Goal: Task Accomplishment & Management: Manage account settings

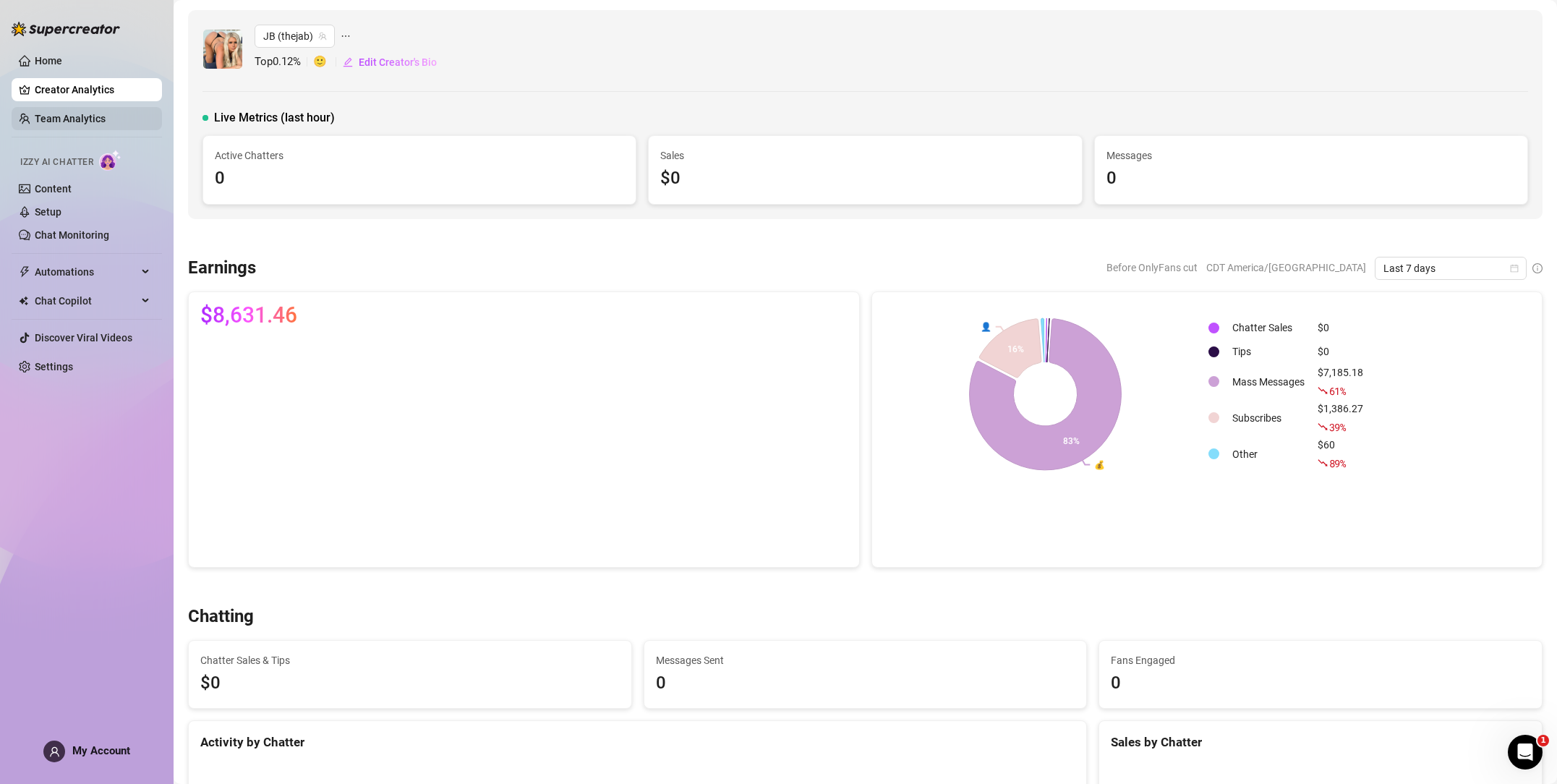
click at [101, 115] on link "Team Analytics" at bounding box center [70, 118] width 71 height 12
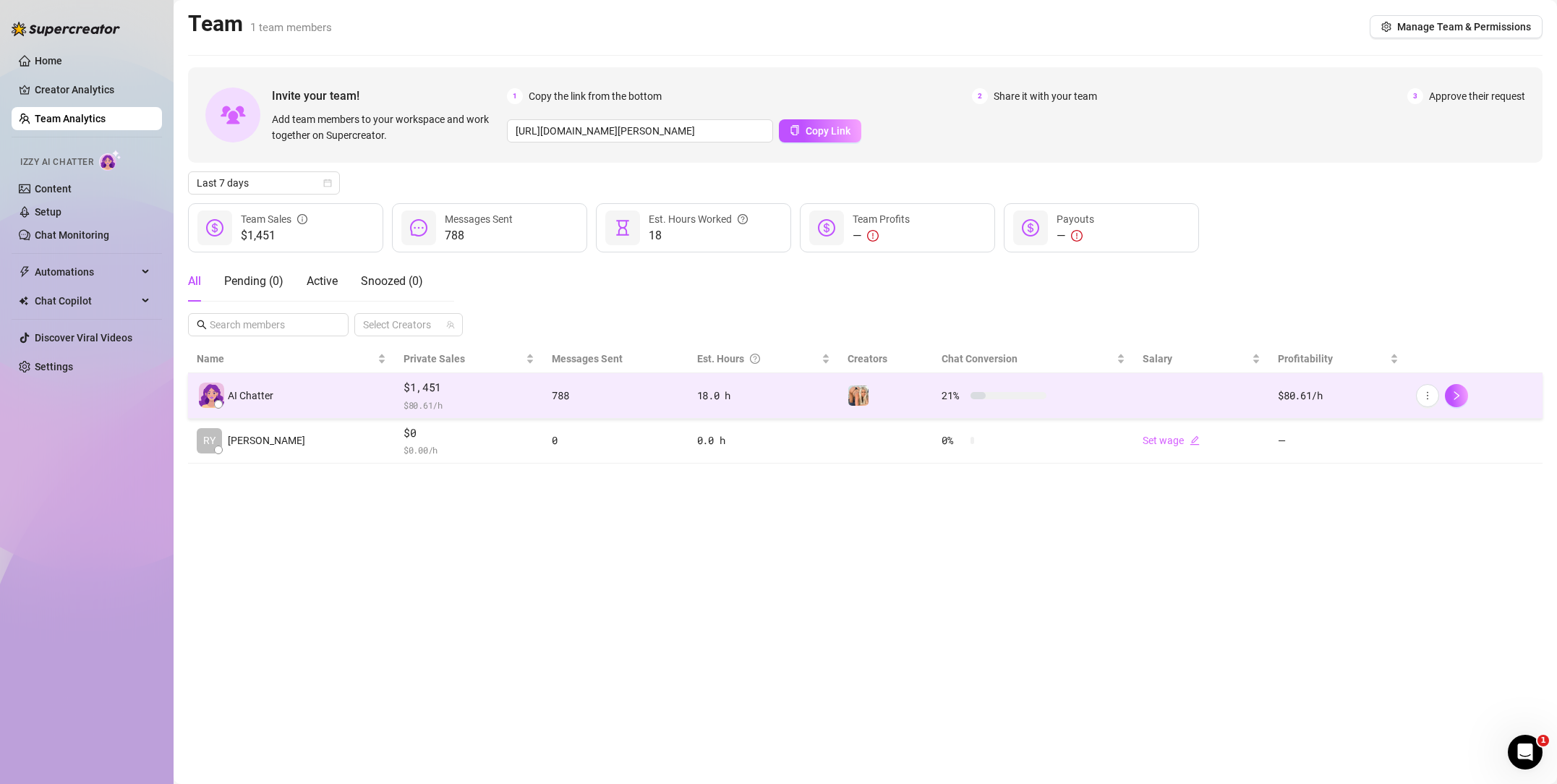
click at [448, 393] on span "$1,451" at bounding box center [468, 387] width 131 height 17
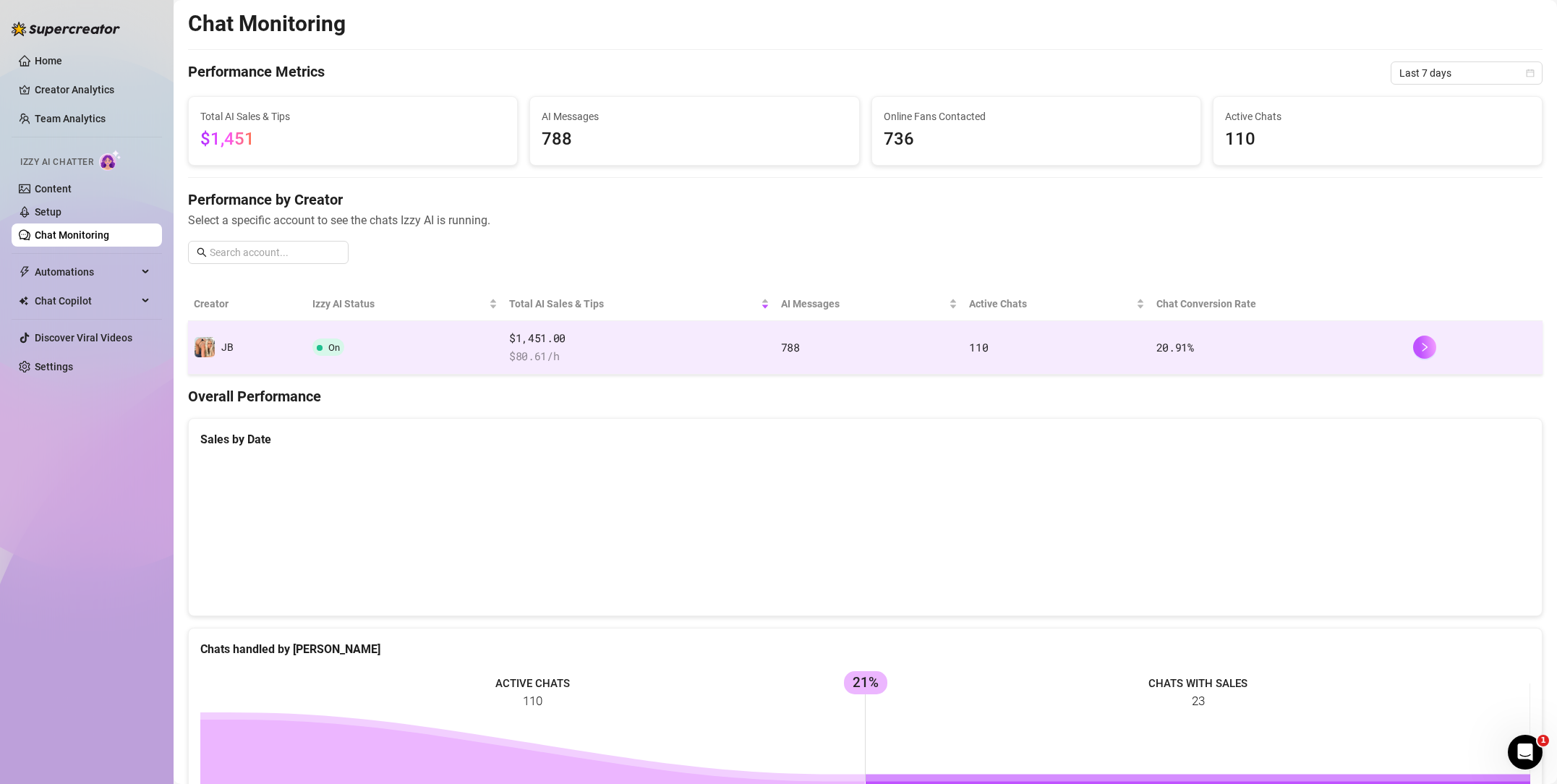
click at [460, 335] on td "On" at bounding box center [405, 348] width 197 height 53
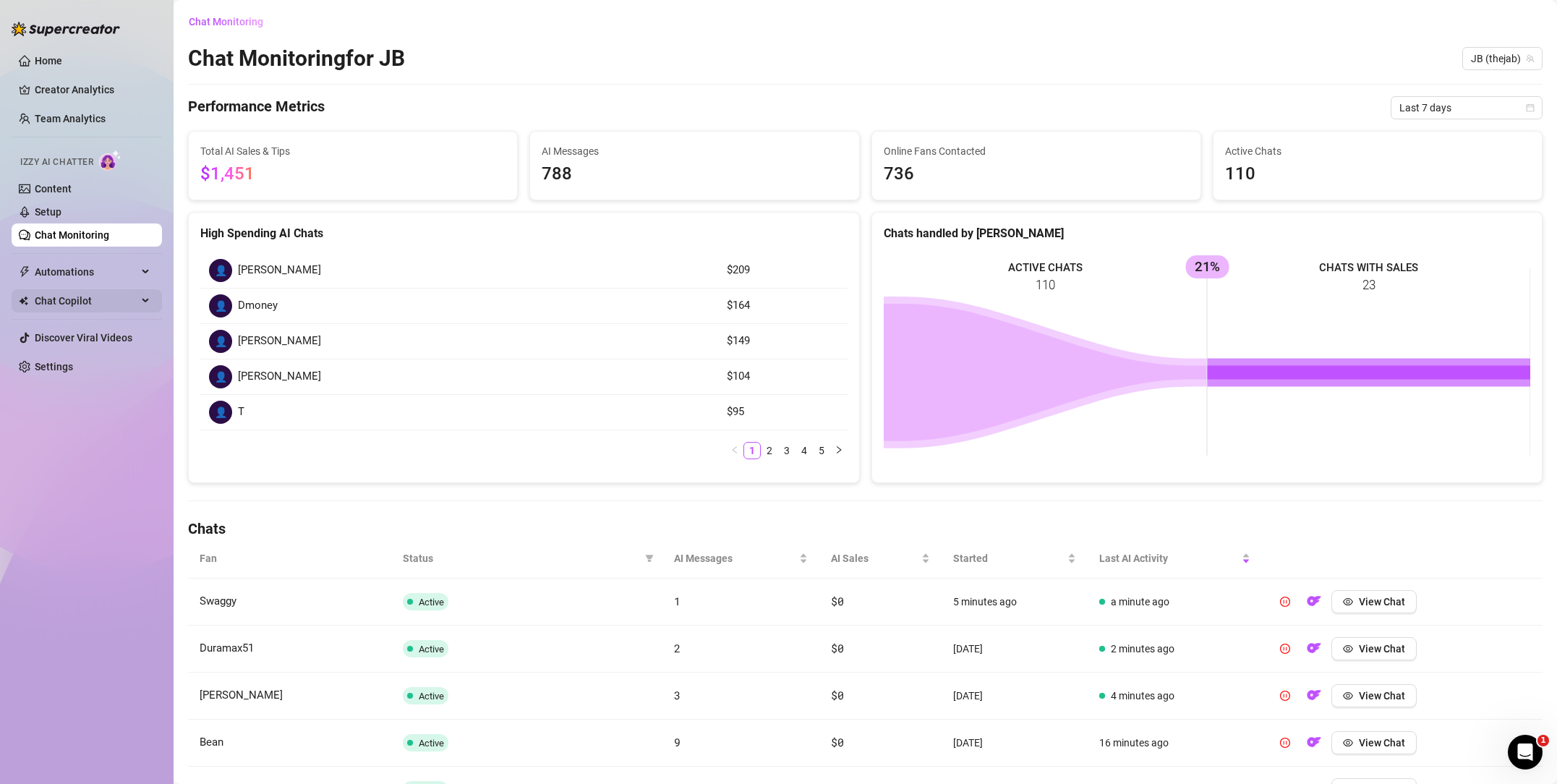
click at [86, 293] on span "Chat Copilot" at bounding box center [86, 300] width 103 height 23
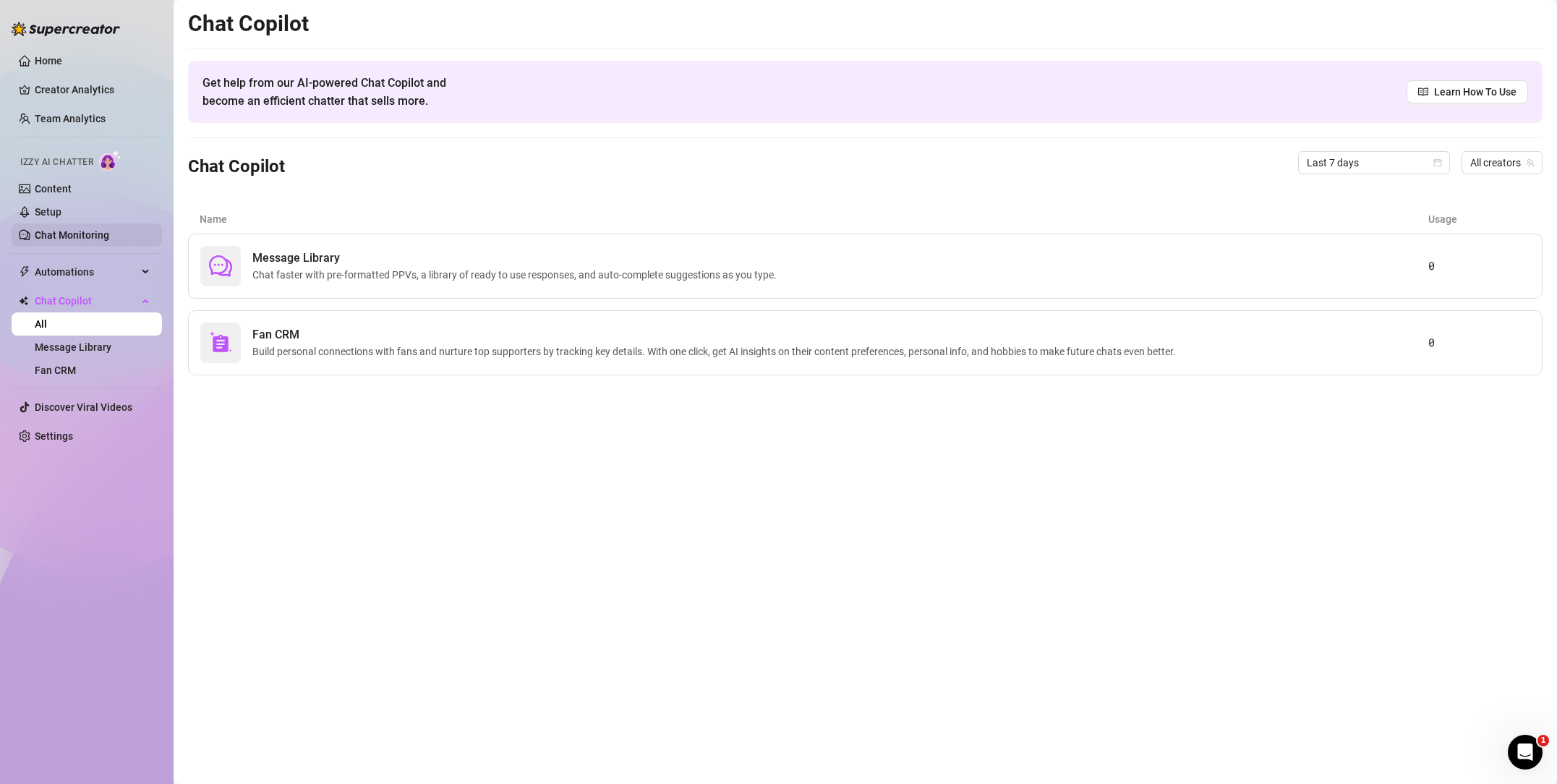
click at [104, 236] on link "Chat Monitoring" at bounding box center [72, 235] width 75 height 12
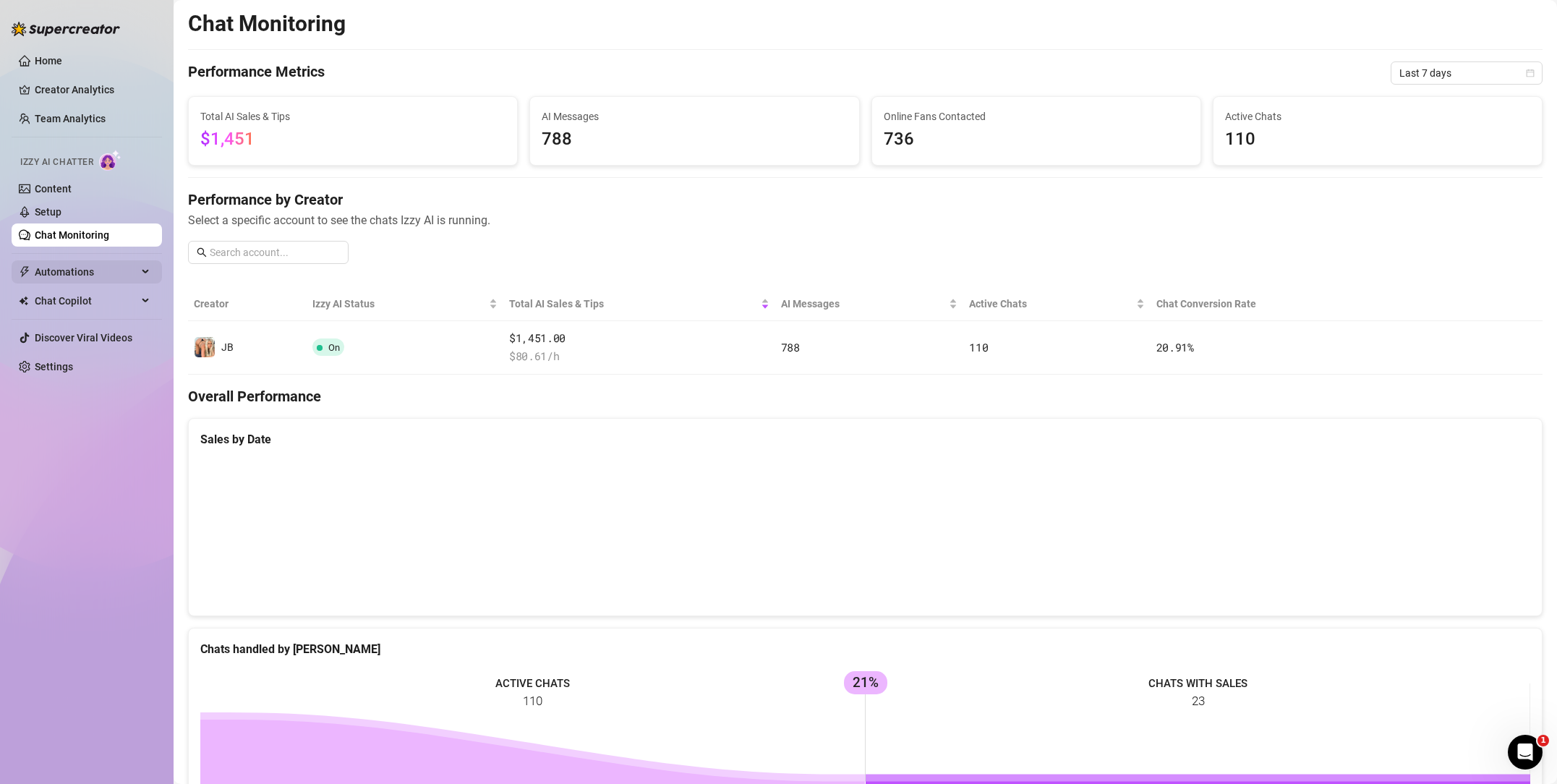
click at [88, 275] on span "Automations" at bounding box center [86, 271] width 103 height 23
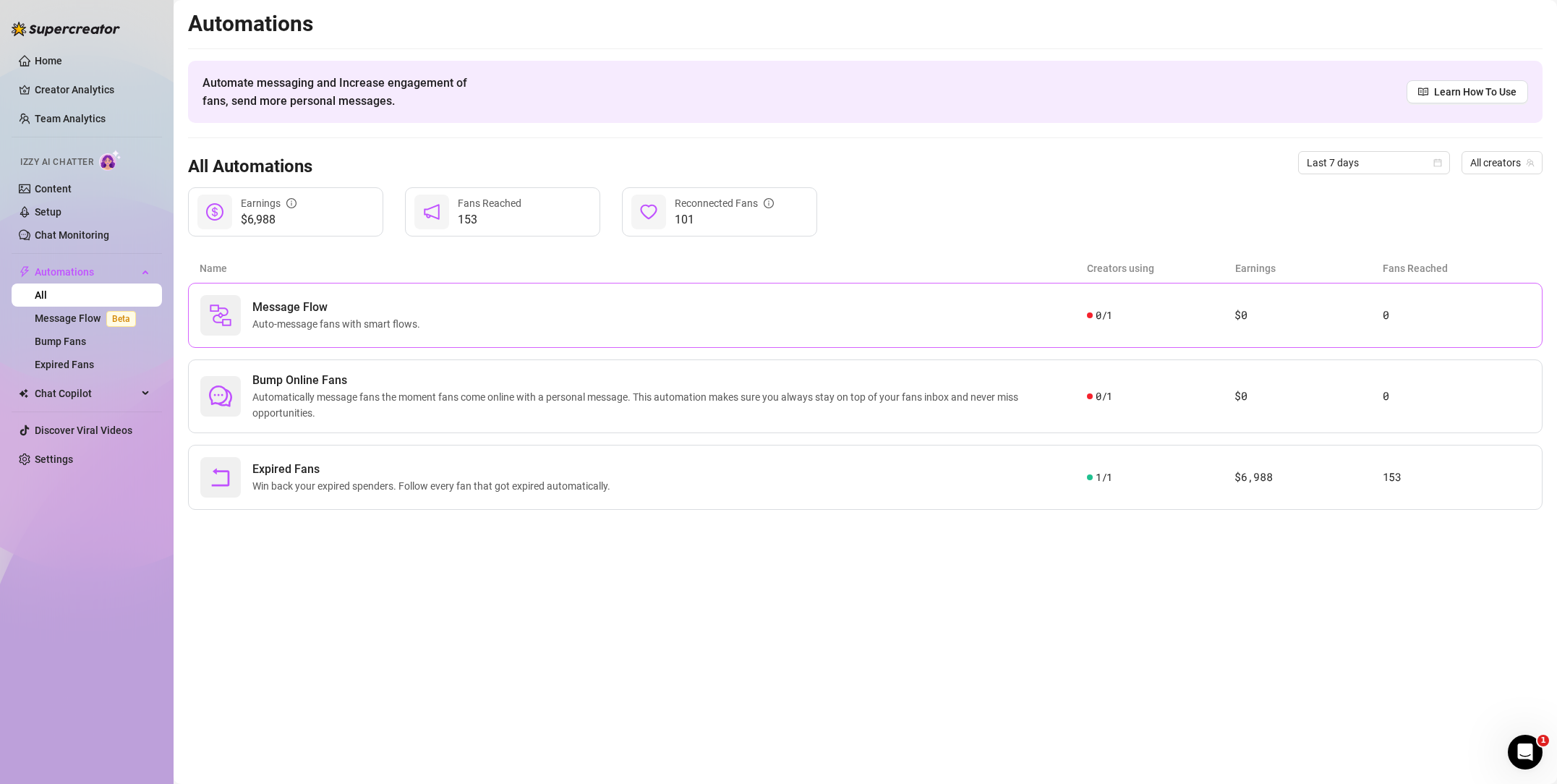
click at [932, 317] on div "Message Flow Auto-message fans with smart flows." at bounding box center [644, 315] width 887 height 41
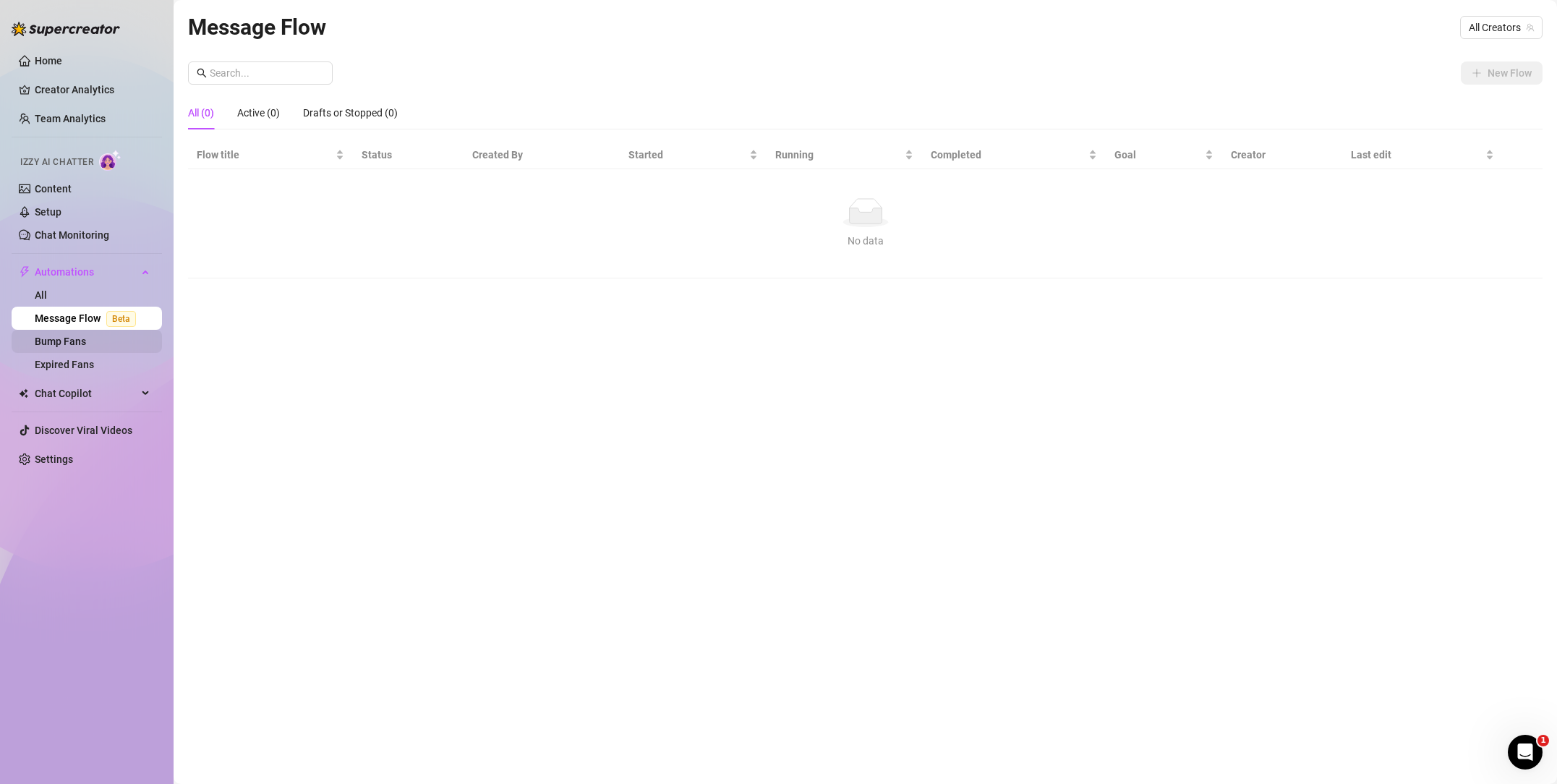
click at [60, 342] on link "Bump Fans" at bounding box center [60, 342] width 51 height 12
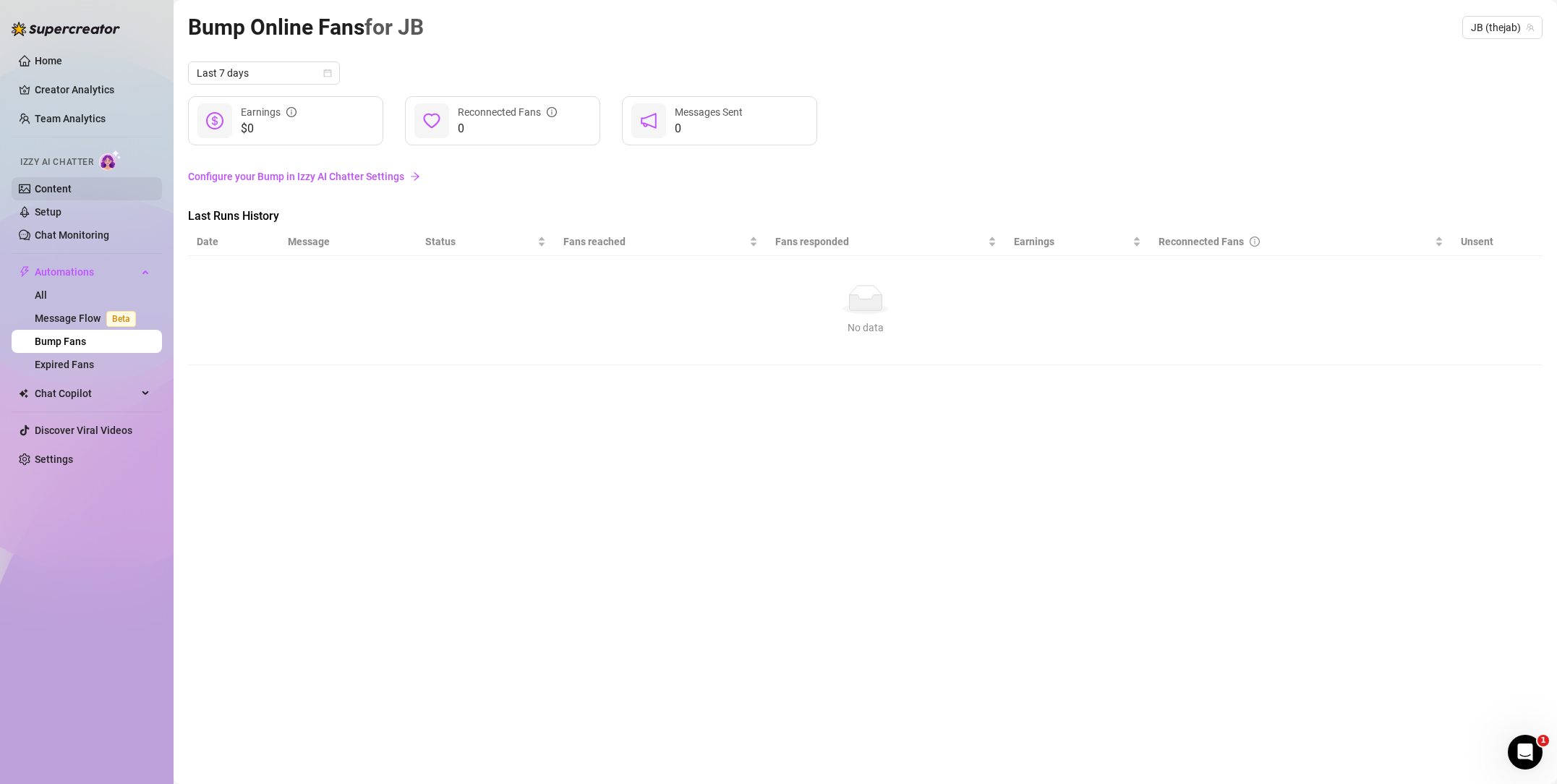
click at [72, 195] on link "Content" at bounding box center [53, 189] width 37 height 12
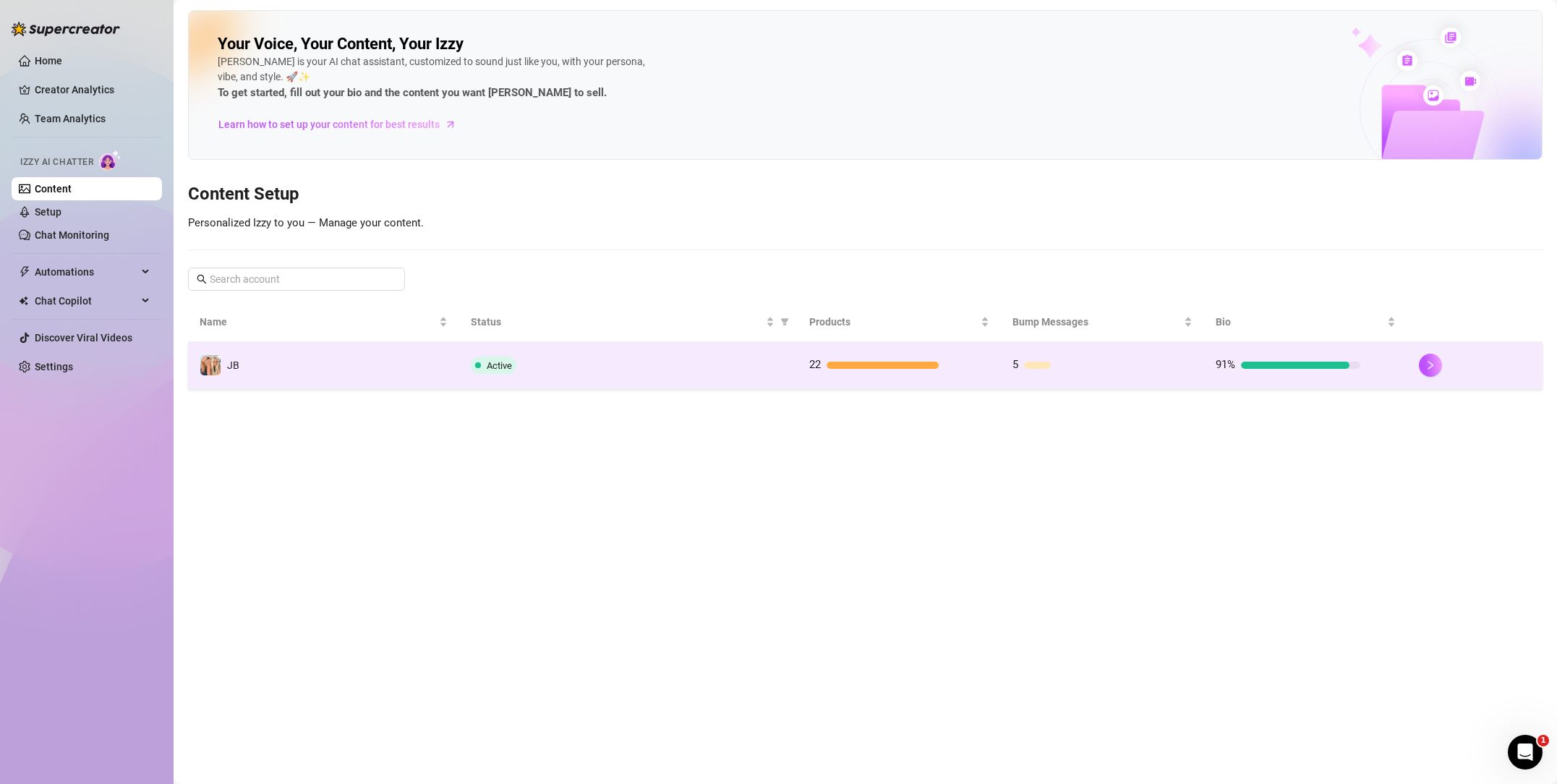
click at [719, 371] on div "Active" at bounding box center [628, 365] width 315 height 17
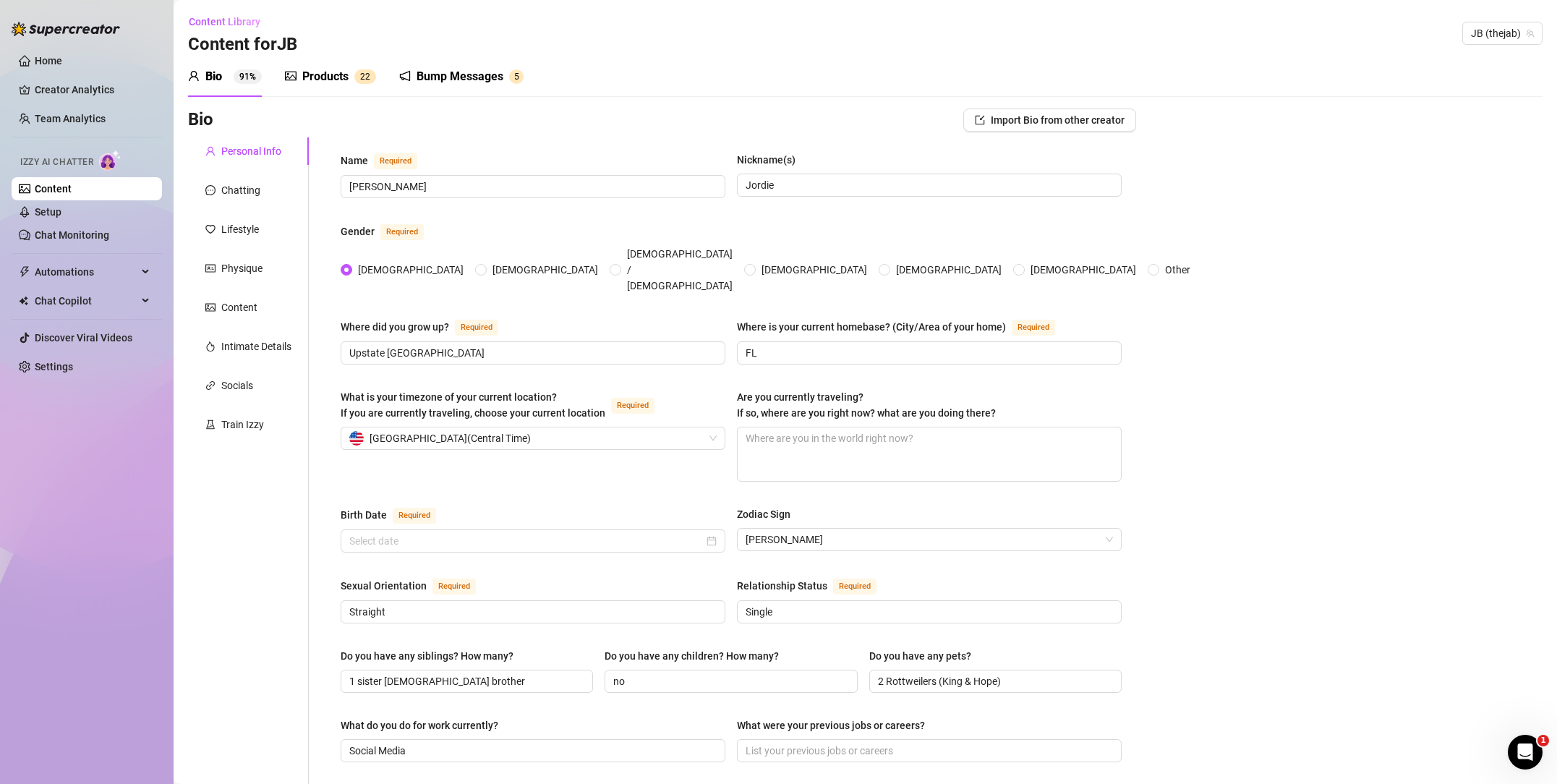
radio input "true"
type input "[DATE]"
click at [468, 74] on div "Bump Messages" at bounding box center [460, 76] width 87 height 17
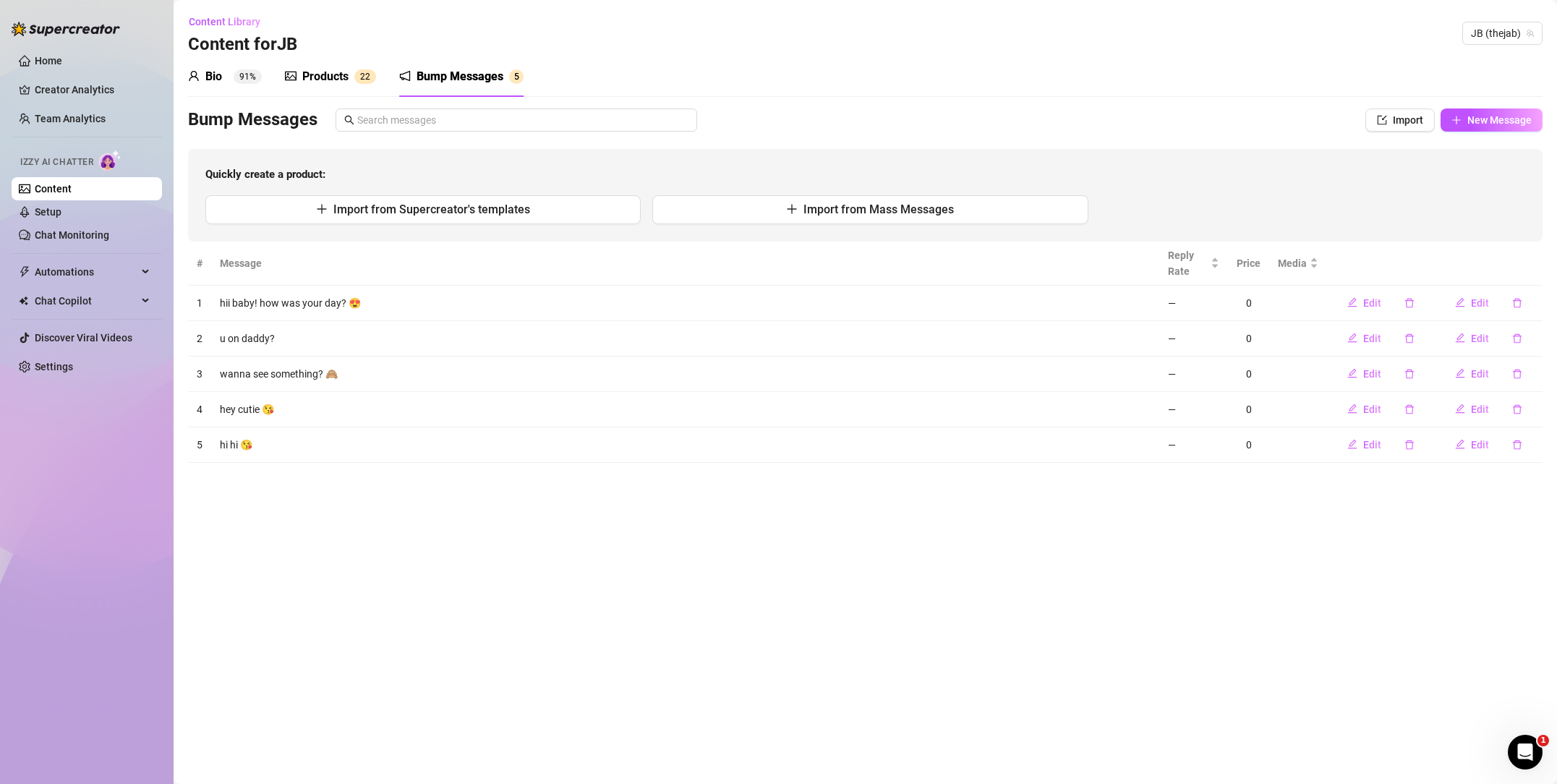
click at [322, 82] on div "Products" at bounding box center [326, 76] width 47 height 17
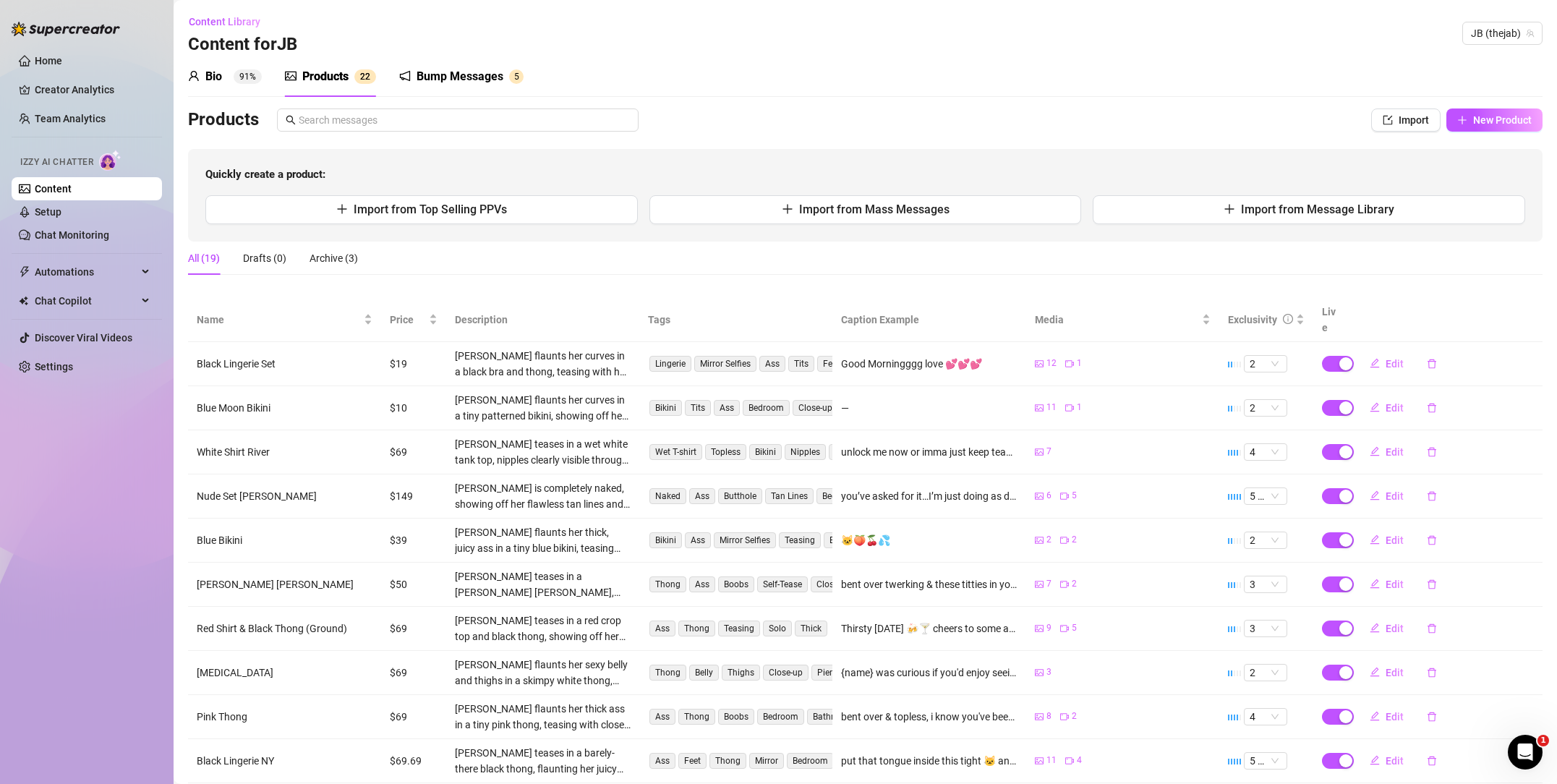
click at [61, 206] on link "Setup" at bounding box center [48, 212] width 27 height 12
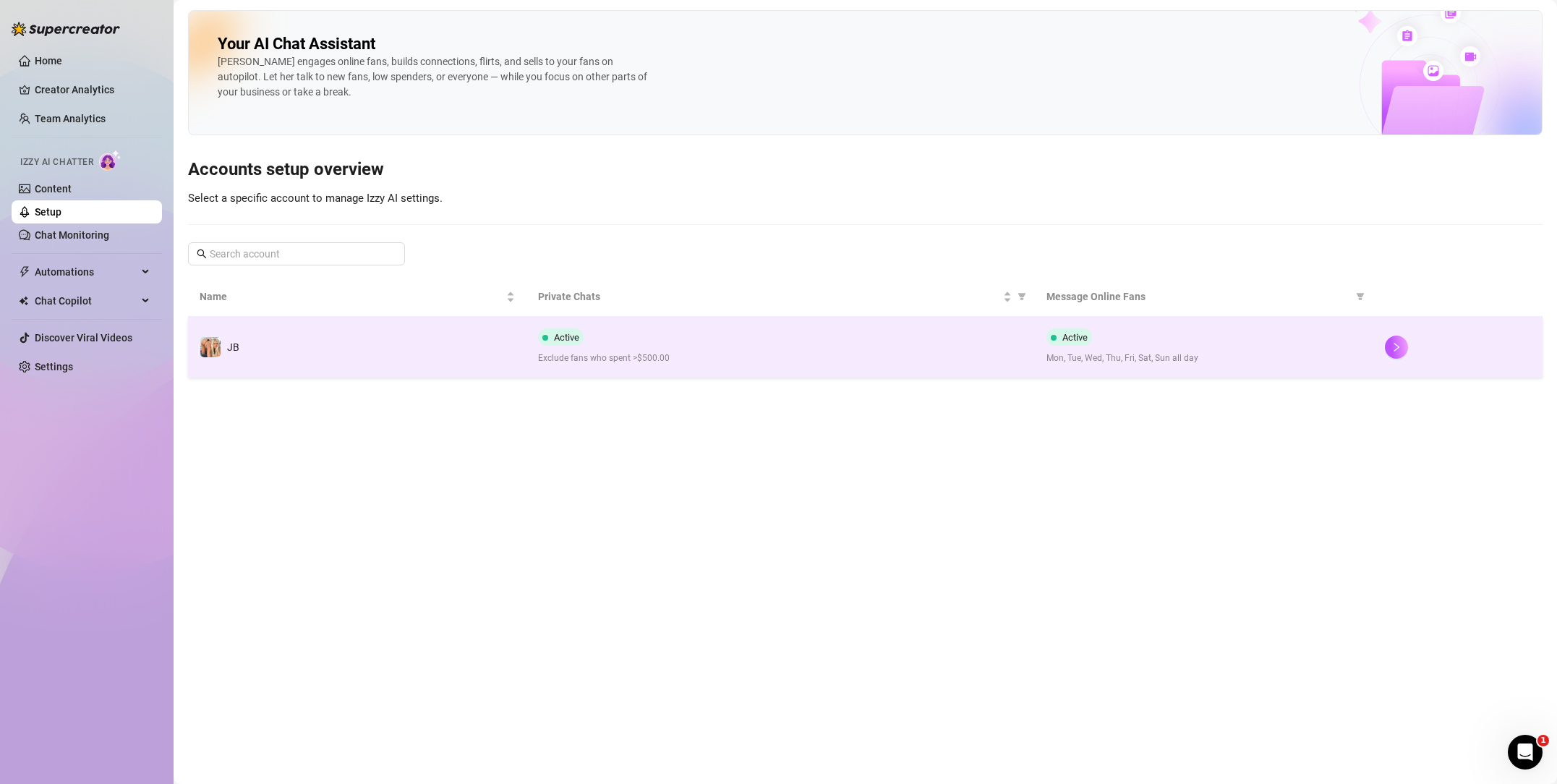
click at [414, 337] on td "JB" at bounding box center [357, 347] width 338 height 61
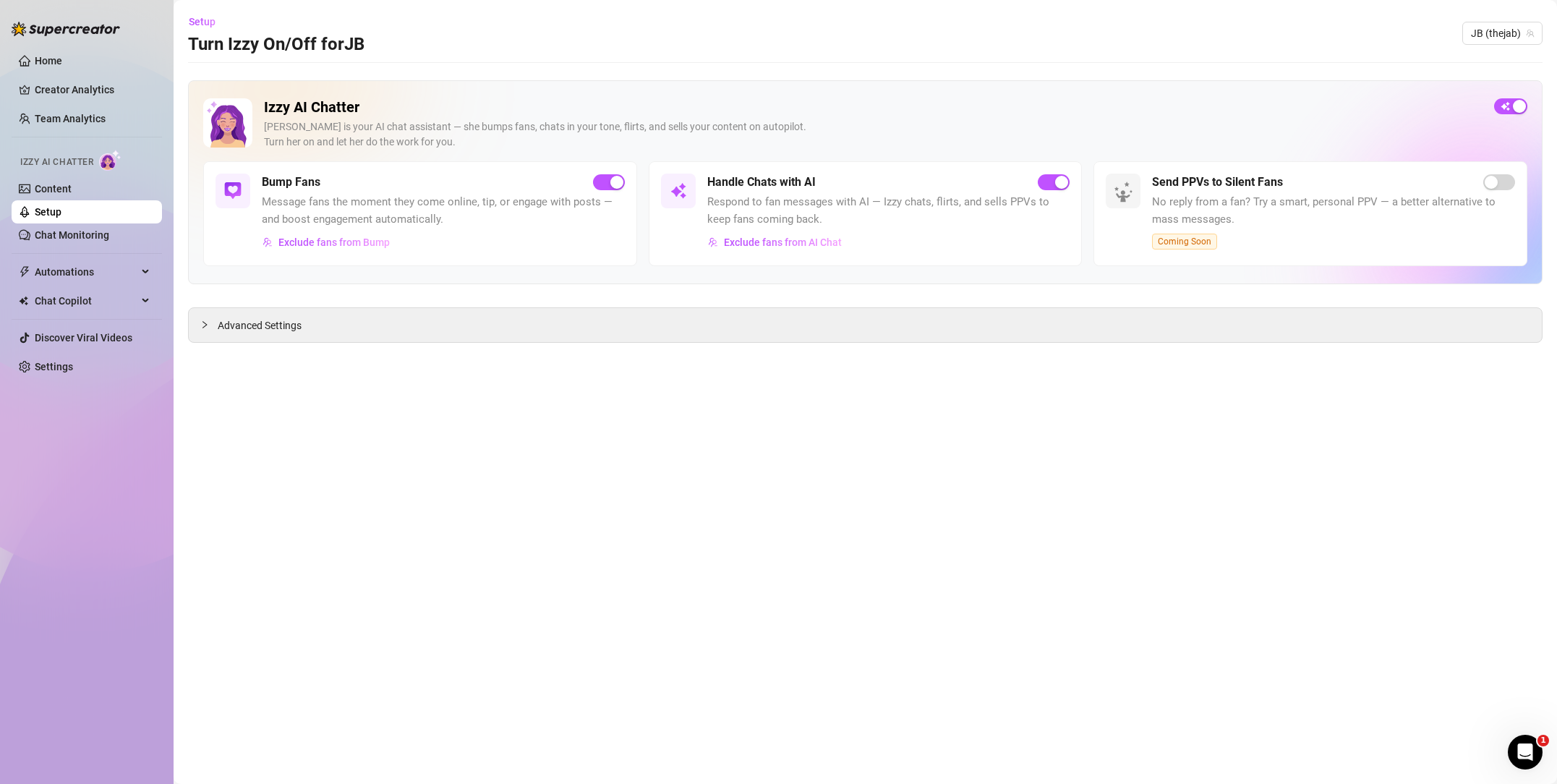
click at [777, 189] on h5 "Handle Chats with AI" at bounding box center [761, 182] width 109 height 17
click at [765, 238] on span "Exclude fans from AI Chat" at bounding box center [782, 243] width 118 height 12
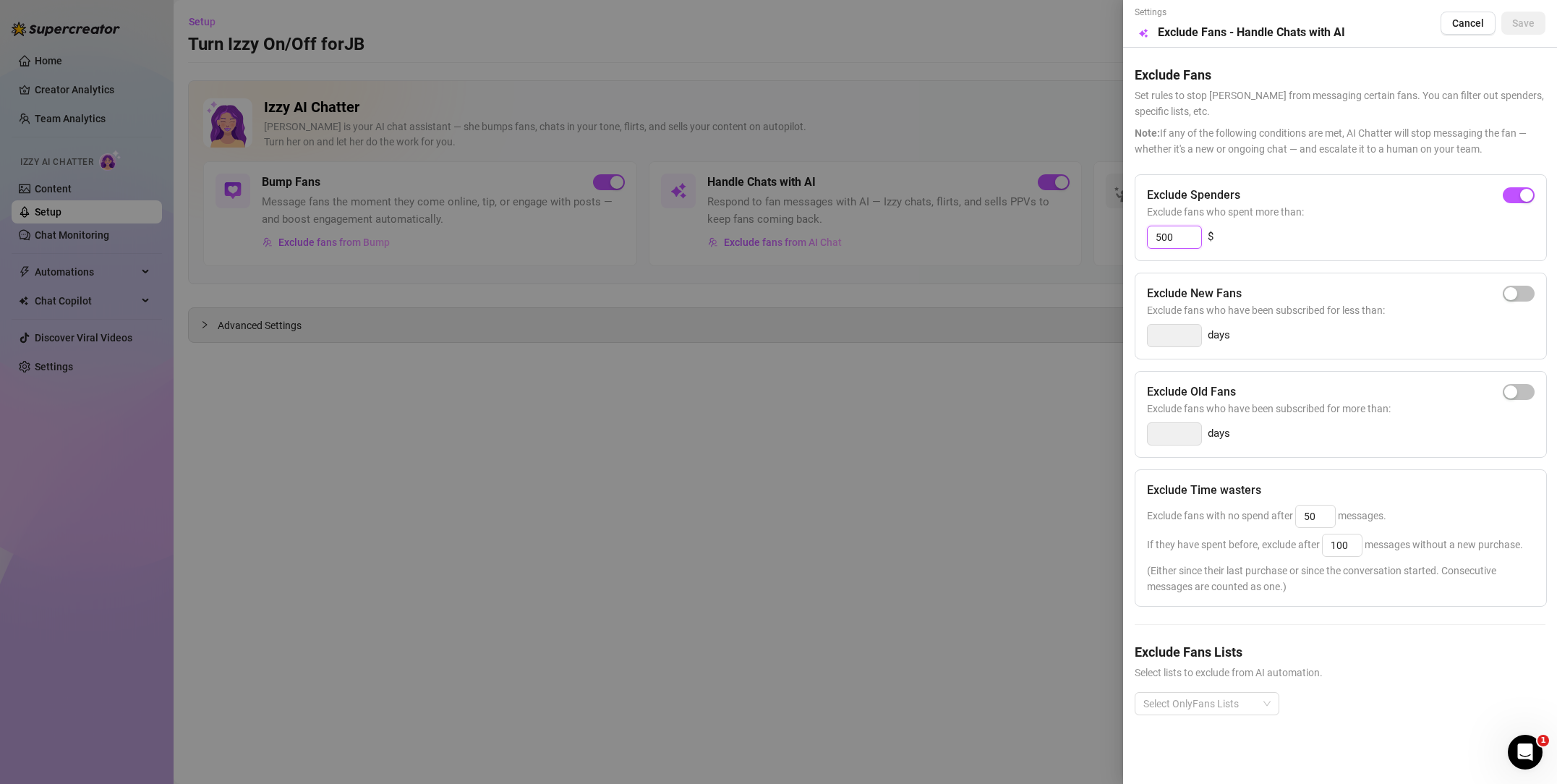
click at [1188, 236] on input "500" at bounding box center [1174, 237] width 53 height 21
type input "5"
click at [1516, 192] on div "button" at bounding box center [1511, 195] width 13 height 13
click at [1185, 240] on input "300" at bounding box center [1174, 237] width 53 height 21
type input "3"
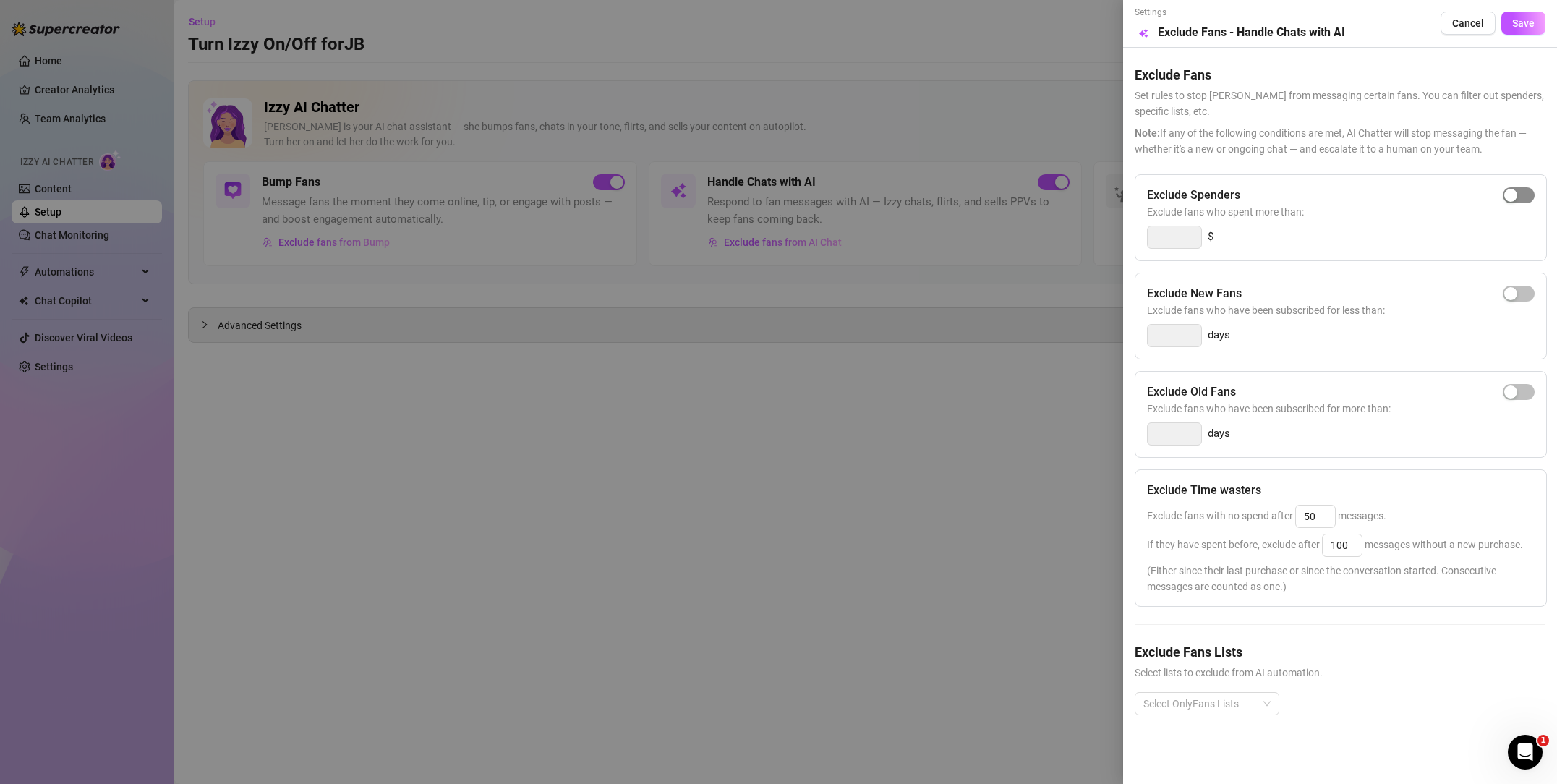
click at [1523, 197] on span "button" at bounding box center [1519, 195] width 32 height 16
click at [1174, 233] on input "300" at bounding box center [1174, 237] width 53 height 21
type input "3"
drag, startPoint x: 1511, startPoint y: 191, endPoint x: 1473, endPoint y: 205, distance: 40.5
click at [1511, 191] on div "button" at bounding box center [1511, 195] width 13 height 13
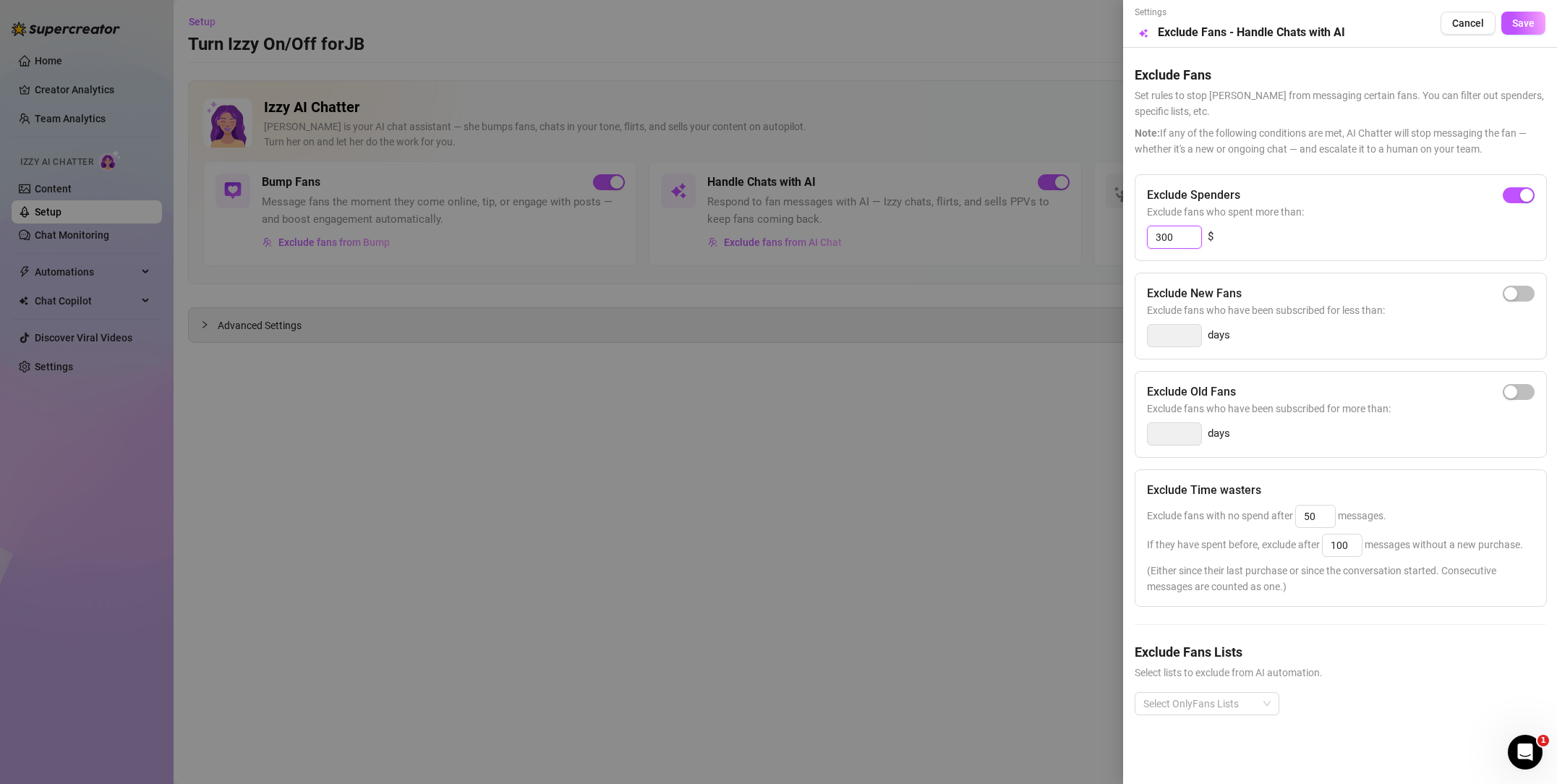
drag, startPoint x: 1157, startPoint y: 234, endPoint x: 1193, endPoint y: 274, distance: 53.8
click at [1157, 235] on input "300" at bounding box center [1174, 237] width 53 height 21
type input "1500"
drag, startPoint x: 1512, startPoint y: 393, endPoint x: 1439, endPoint y: 403, distance: 73.7
click at [1512, 393] on div "button" at bounding box center [1511, 392] width 13 height 13
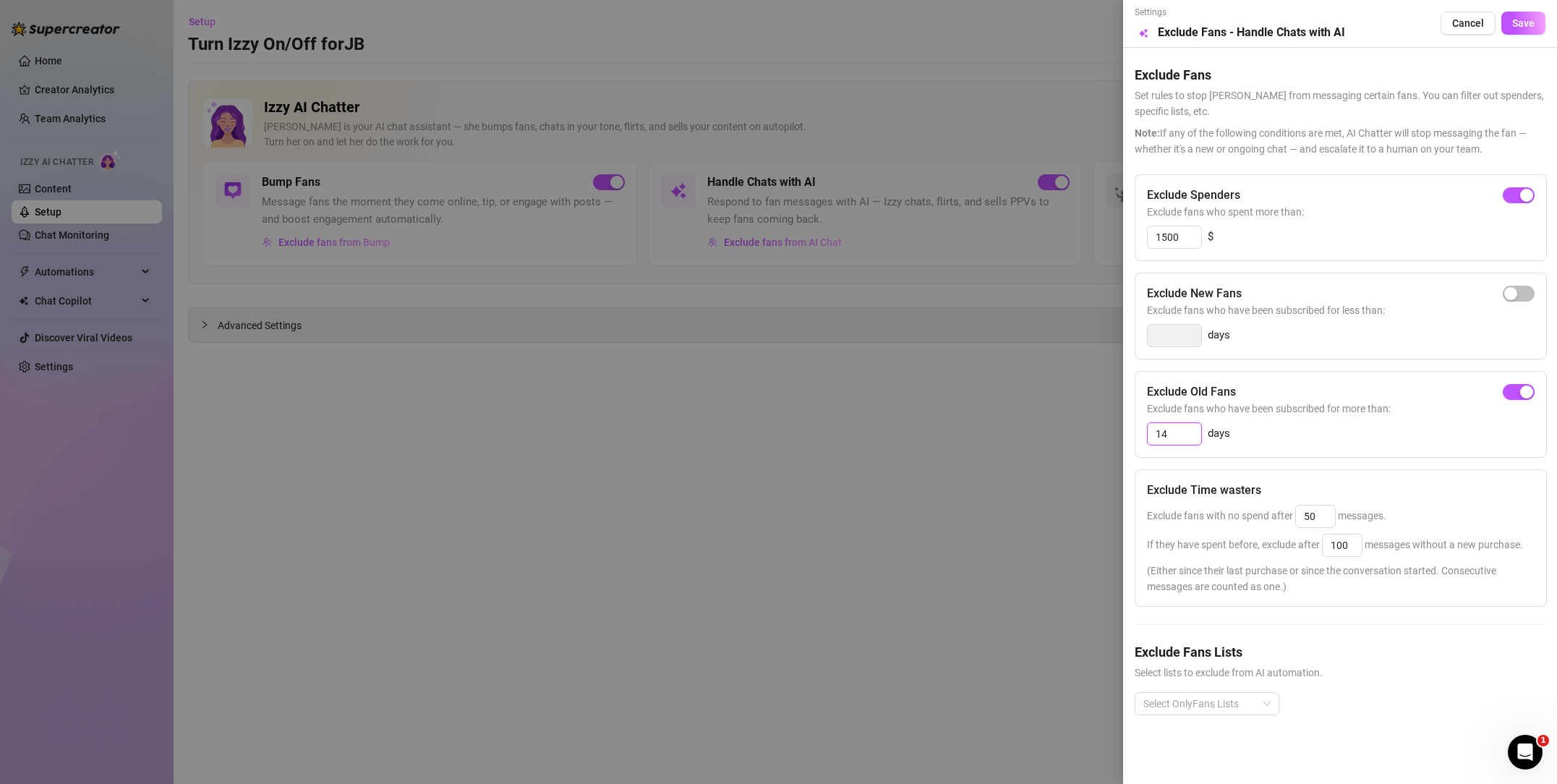
click at [1166, 433] on input "14" at bounding box center [1174, 433] width 53 height 21
type input "1"
click at [1518, 392] on button "button" at bounding box center [1519, 392] width 32 height 16
click at [1168, 437] on input "14" at bounding box center [1174, 433] width 53 height 21
click at [1169, 430] on input "14365" at bounding box center [1174, 433] width 53 height 21
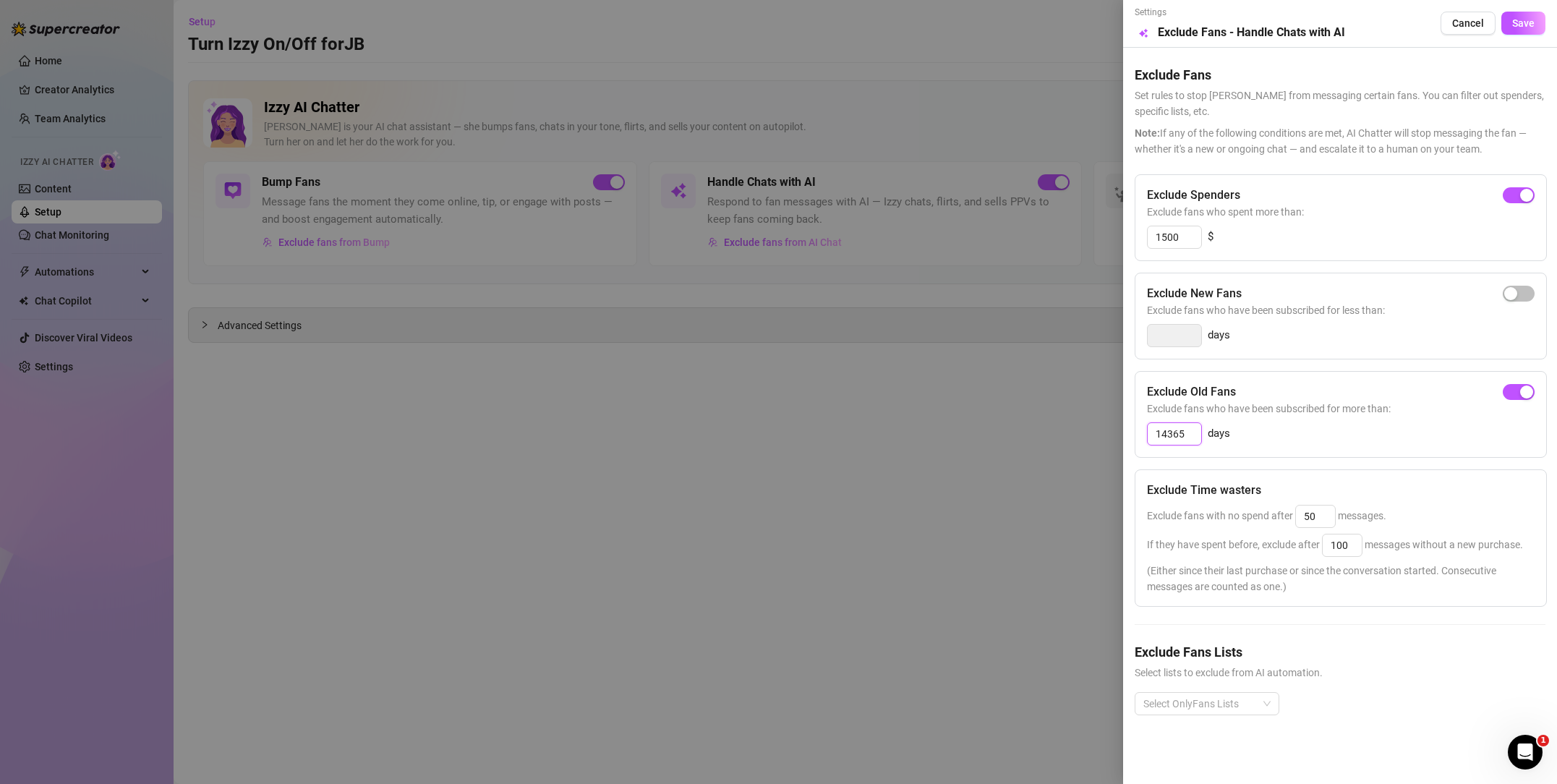
drag, startPoint x: 1168, startPoint y: 432, endPoint x: 1177, endPoint y: 443, distance: 14.2
click at [1168, 433] on input "14365" at bounding box center [1174, 433] width 53 height 21
type input "365"
click at [1533, 20] on span "Save" at bounding box center [1524, 23] width 22 height 12
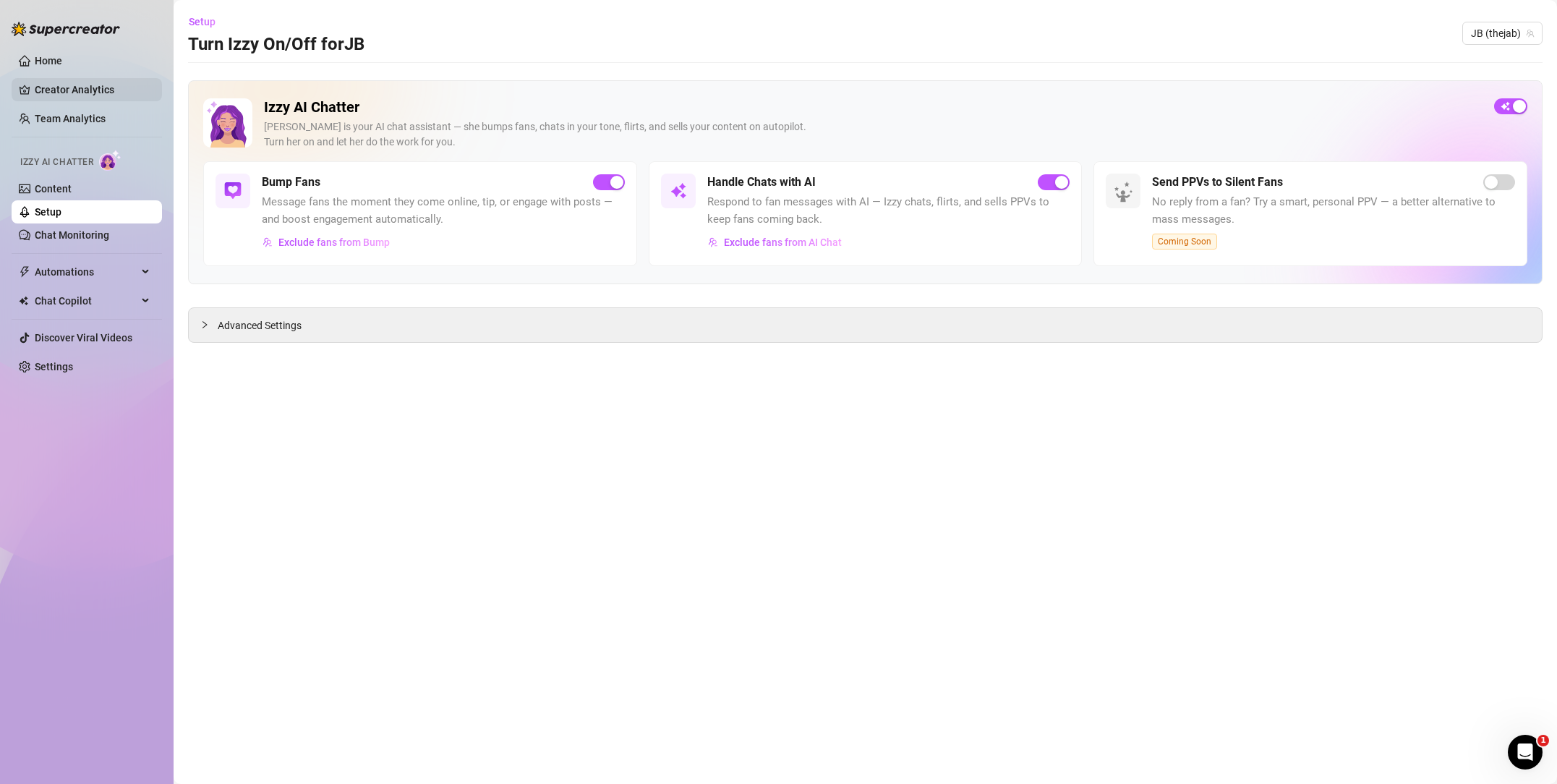
click at [71, 85] on link "Creator Analytics" at bounding box center [93, 89] width 115 height 23
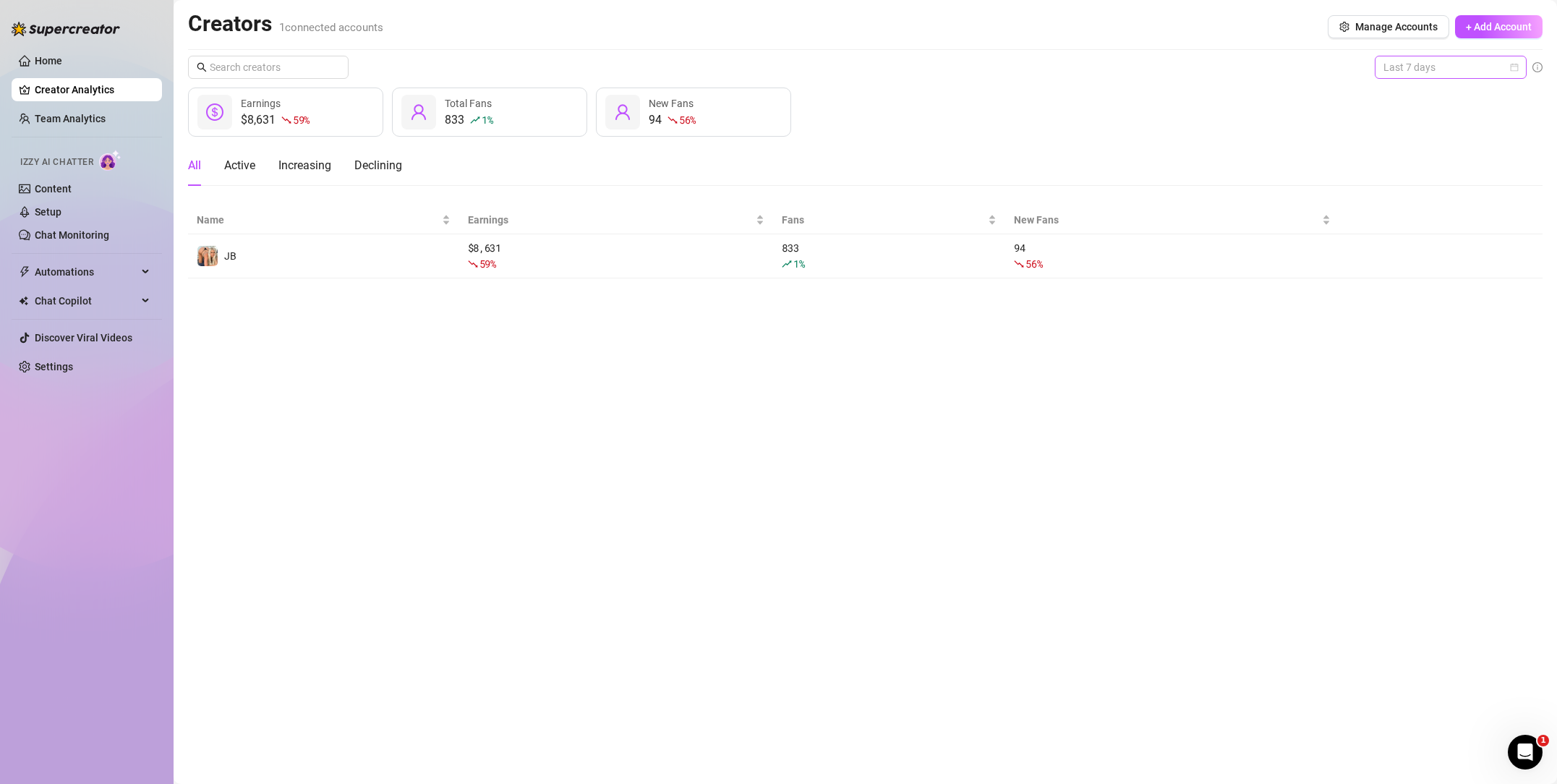
drag, startPoint x: 1474, startPoint y: 67, endPoint x: 1444, endPoint y: 110, distance: 52.4
click at [1473, 68] on span "Last 7 days" at bounding box center [1451, 67] width 135 height 21
click at [1406, 166] on div "Last 90 days" at bounding box center [1451, 166] width 129 height 16
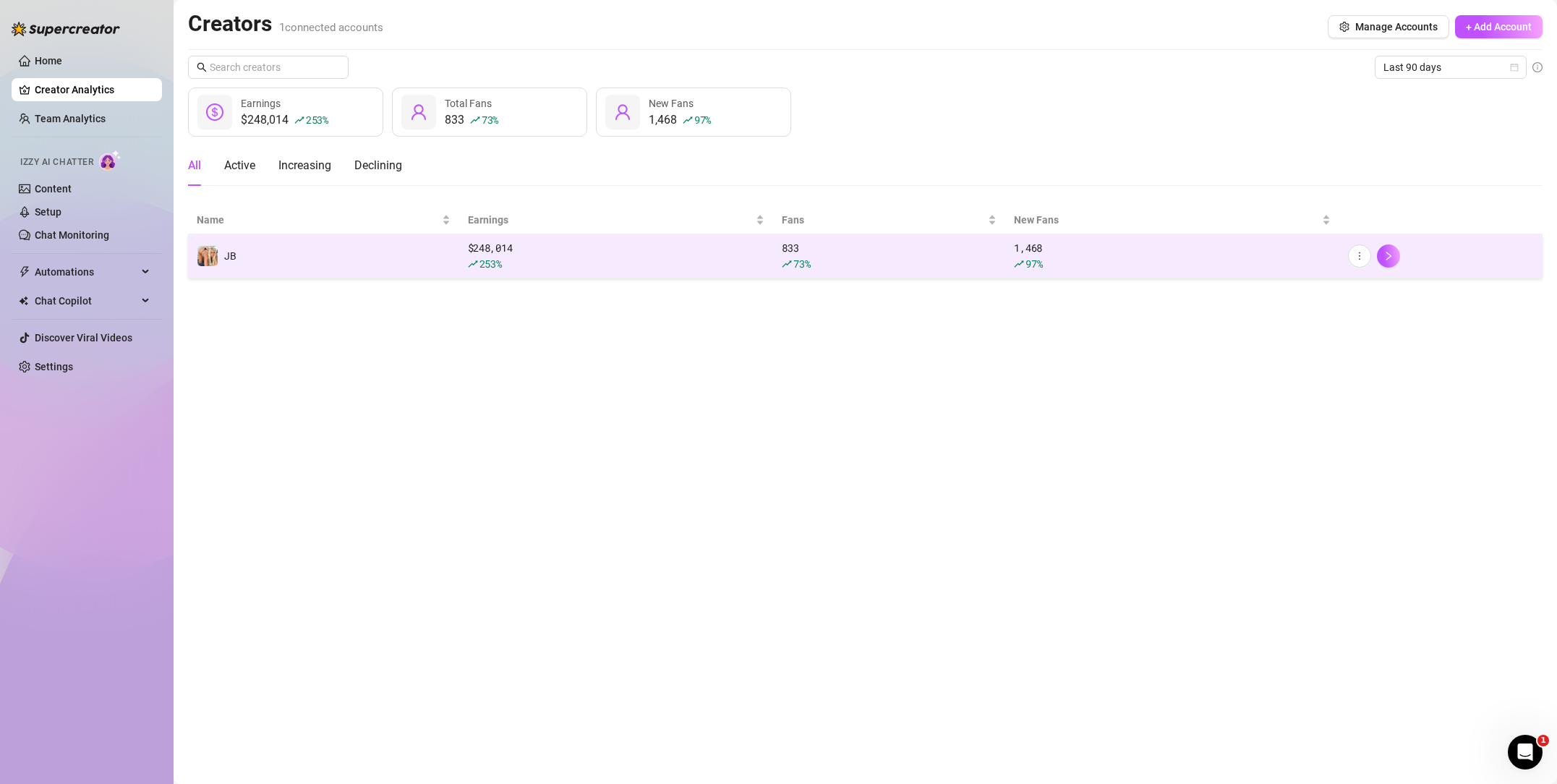
click at [942, 240] on div "833 73 %" at bounding box center [890, 255] width 215 height 32
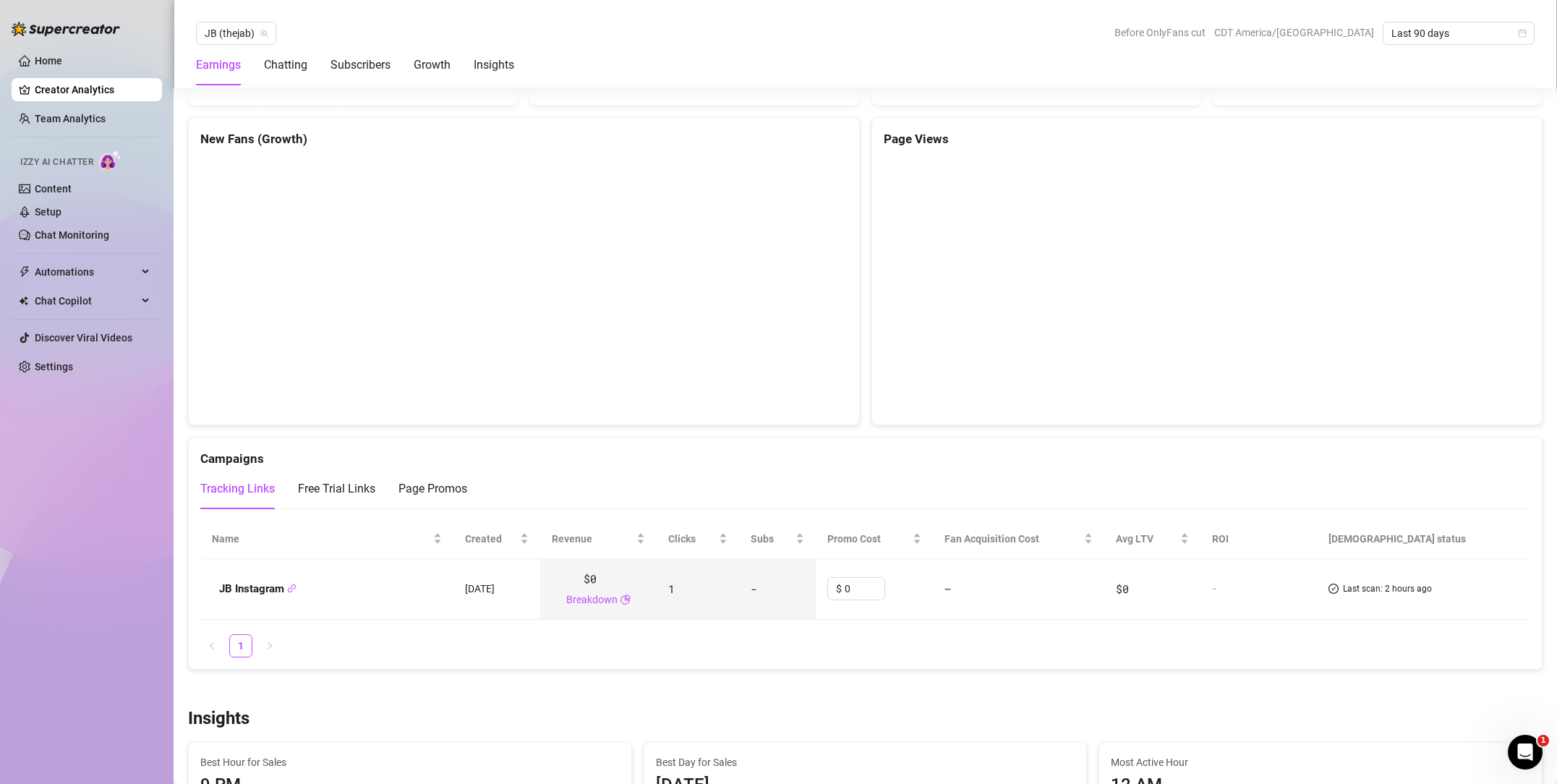
scroll to position [1510, 0]
